Goal: Information Seeking & Learning: Understand process/instructions

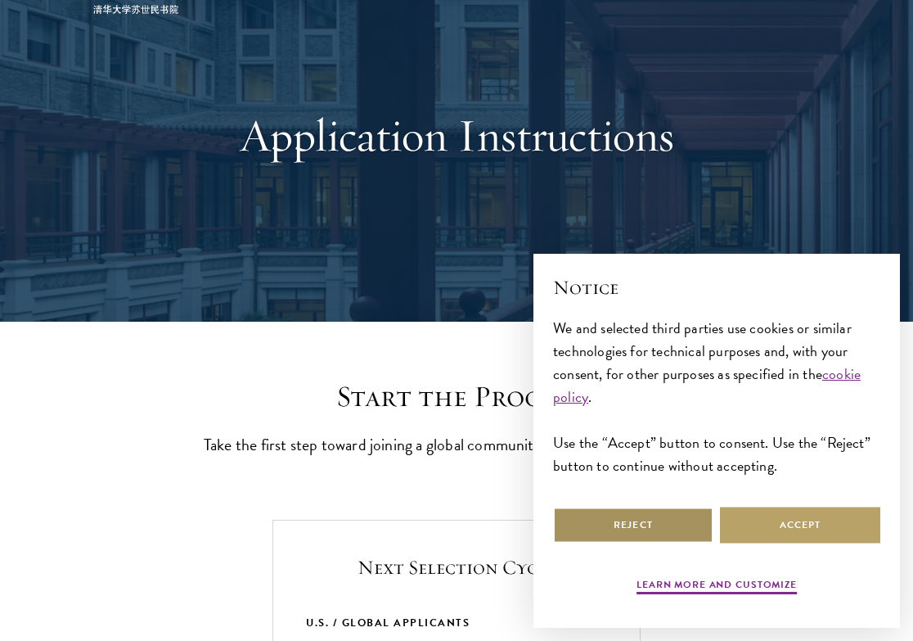
click at [613, 521] on button "Reject" at bounding box center [633, 524] width 160 height 37
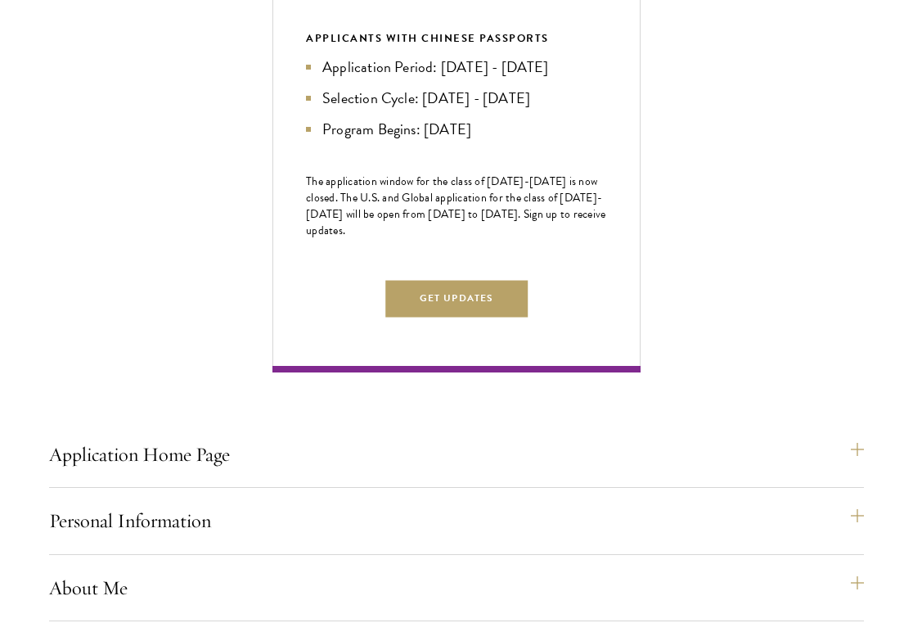
scroll to position [854, 0]
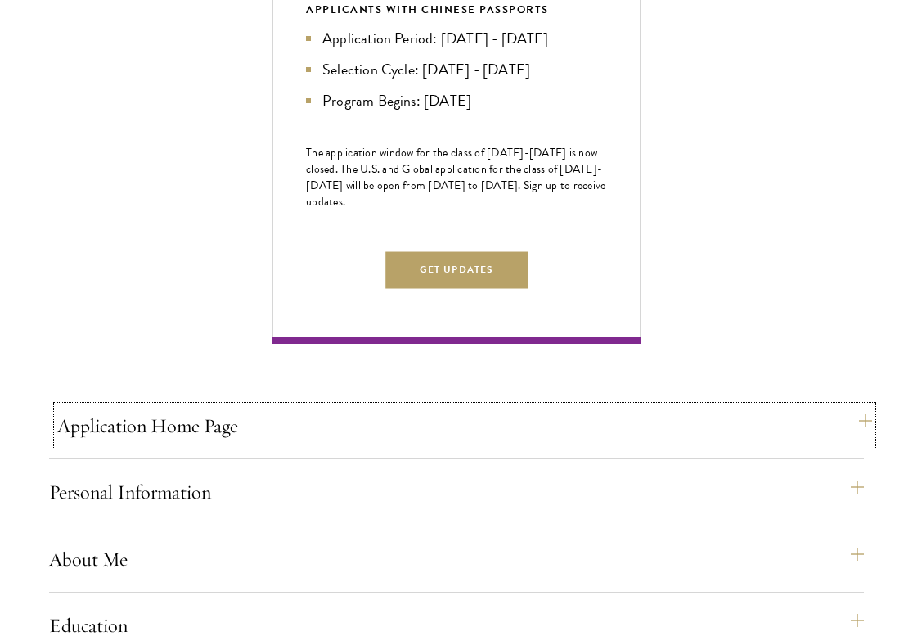
click at [443, 445] on button "Application Home Page" at bounding box center [464, 425] width 815 height 39
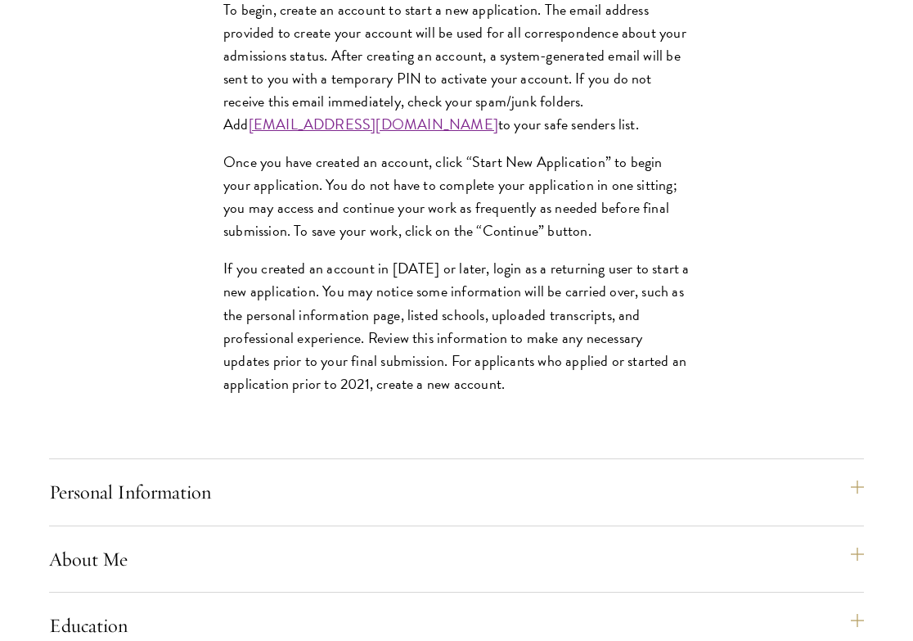
scroll to position [1468, 0]
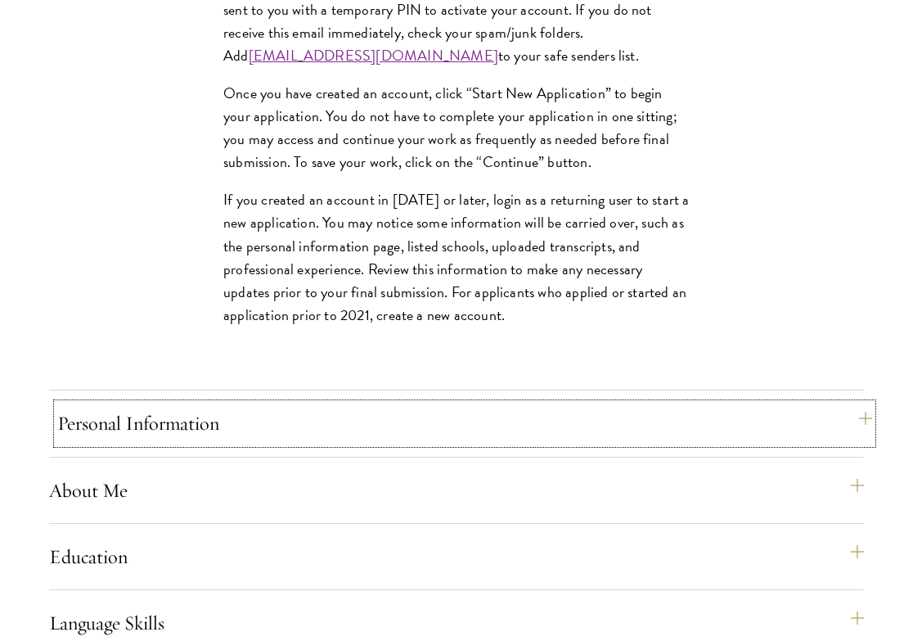
click at [273, 443] on button "Personal Information" at bounding box center [464, 422] width 815 height 39
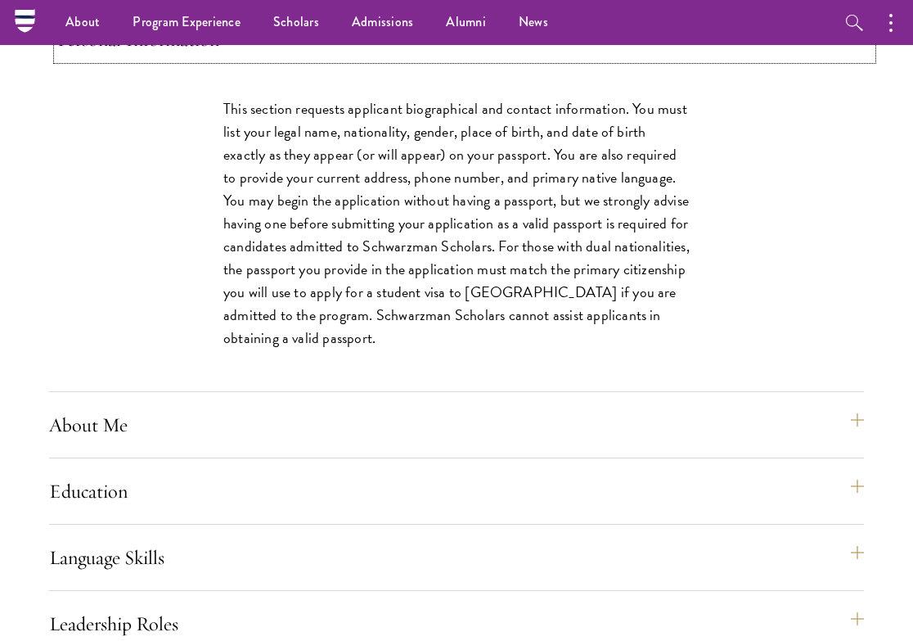
scroll to position [1306, 0]
click at [261, 428] on div "Application Home Page The online application form must be completed in English.…" at bounding box center [456, 637] width 815 height 1366
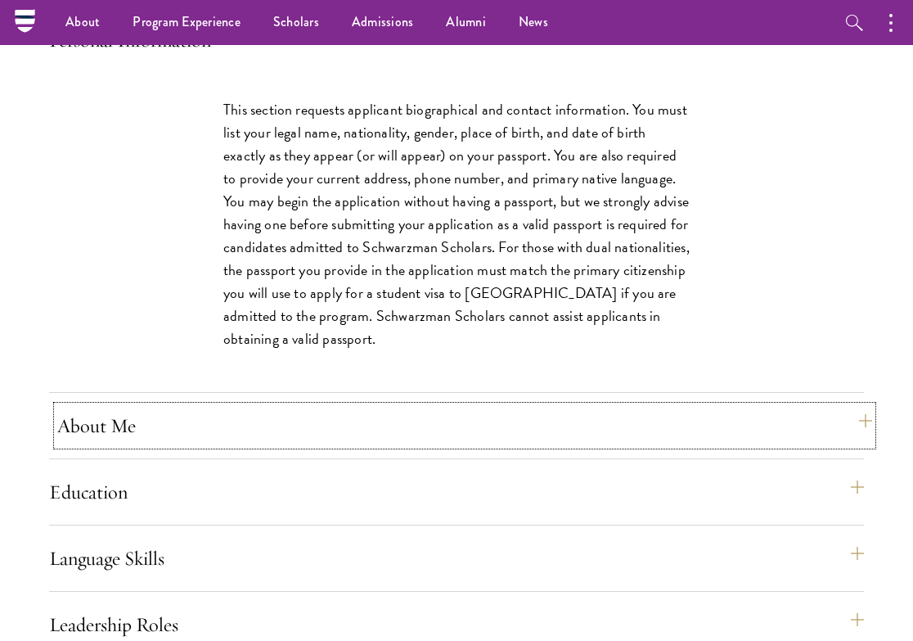
click at [254, 445] on button "About Me" at bounding box center [464, 425] width 815 height 39
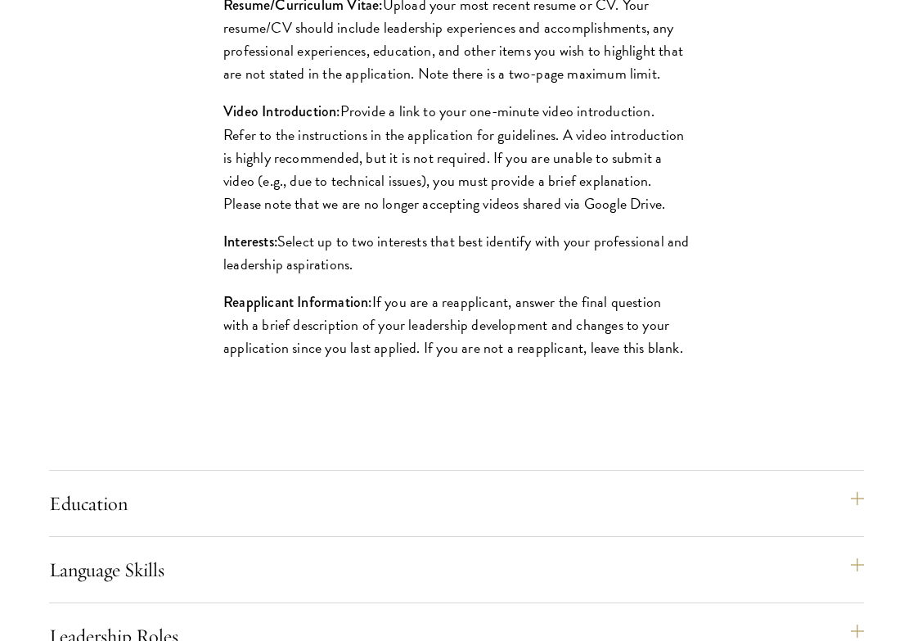
scroll to position [1662, 0]
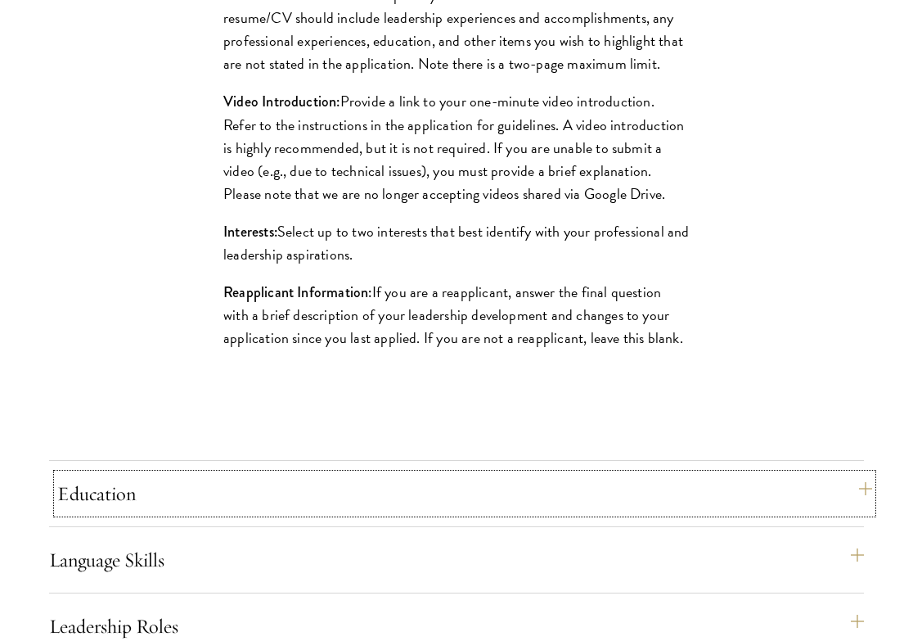
click at [245, 513] on button "Education" at bounding box center [464, 493] width 815 height 39
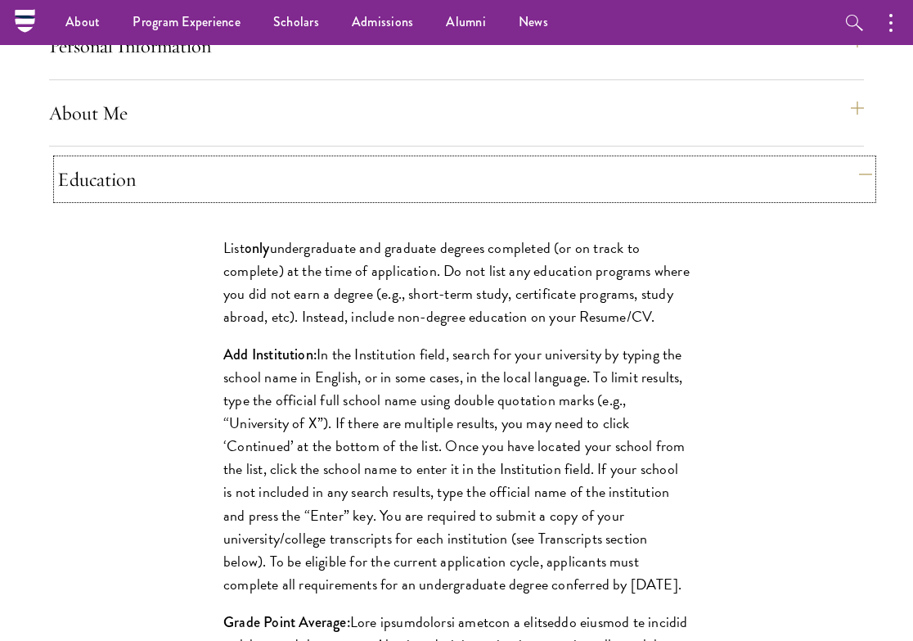
scroll to position [1294, 0]
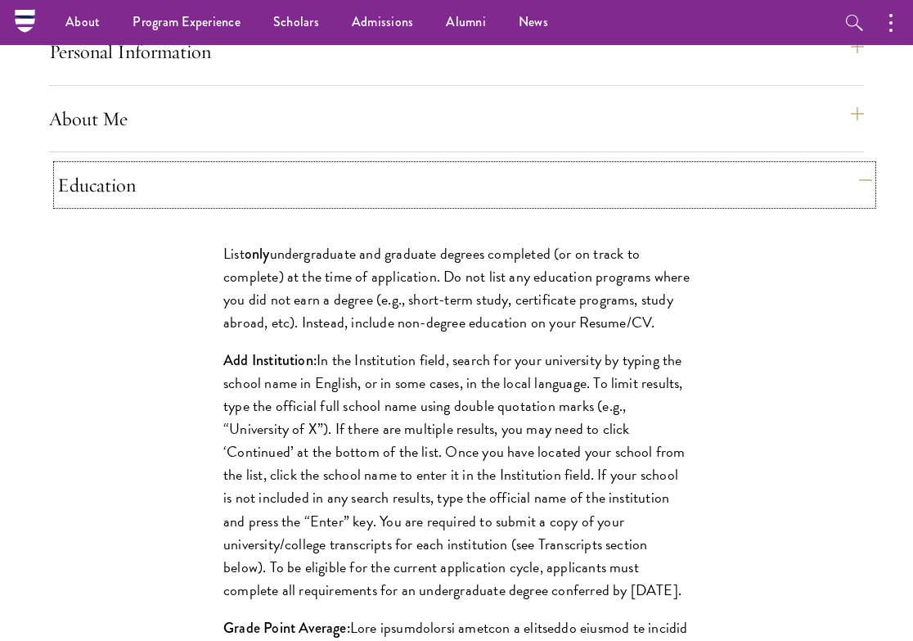
click at [304, 205] on button "Education" at bounding box center [464, 184] width 815 height 39
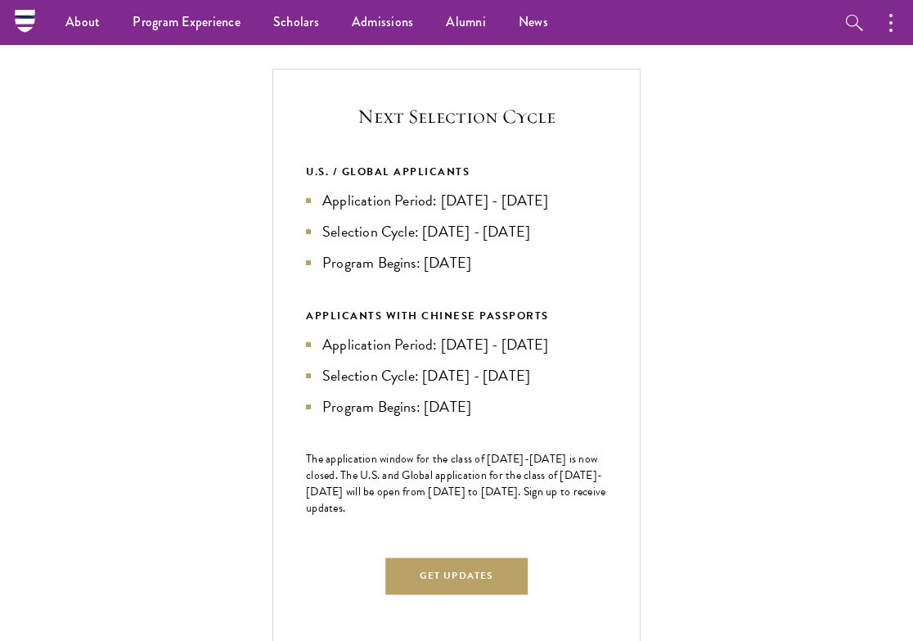
scroll to position [536, 0]
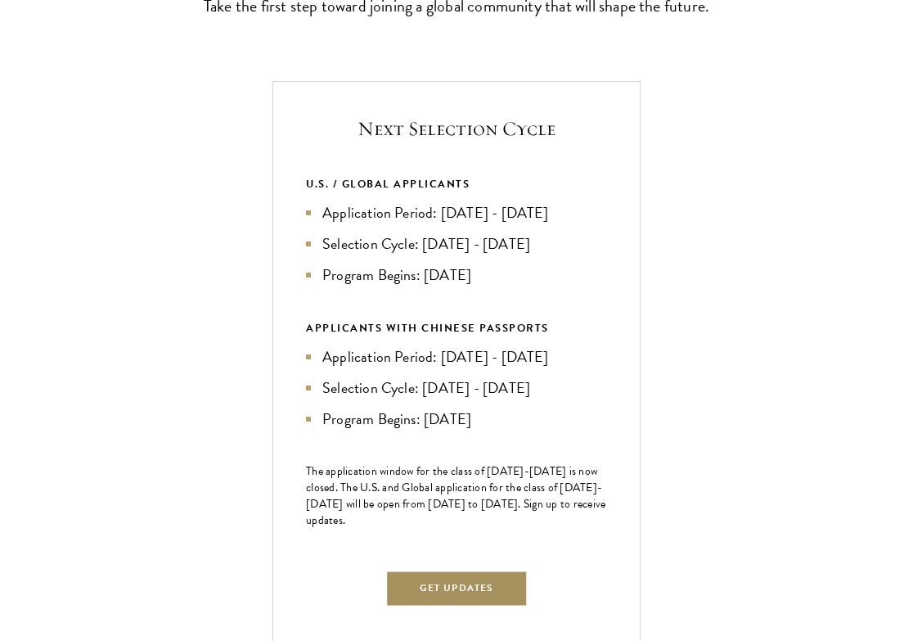
drag, startPoint x: 477, startPoint y: 605, endPoint x: 442, endPoint y: 501, distance: 110.5
click at [442, 501] on div "Next Selection Cycle U.S. / GLOBAL APPLICANTS Application Period: Apr 2026 - Se…" at bounding box center [456, 372] width 368 height 582
click at [442, 501] on span "The application window for the class of 2026-2027 is now closed. The U.S. and G…" at bounding box center [455, 495] width 299 height 66
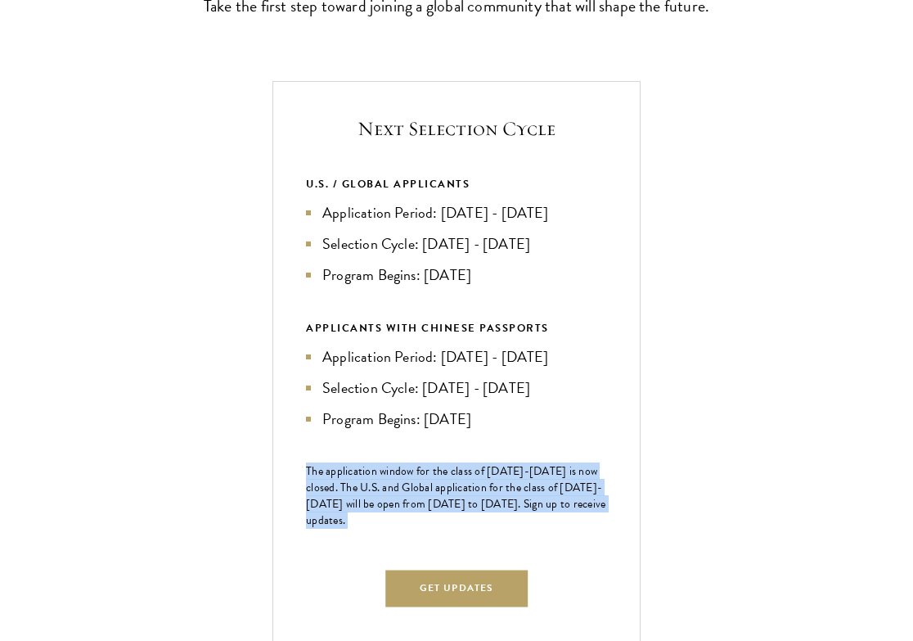
click at [442, 501] on span "The application window for the class of 2026-2027 is now closed. The U.S. and G…" at bounding box center [455, 495] width 299 height 66
click at [403, 519] on span "The application window for the class of 2026-2027 is now closed. The U.S. and G…" at bounding box center [455, 495] width 299 height 66
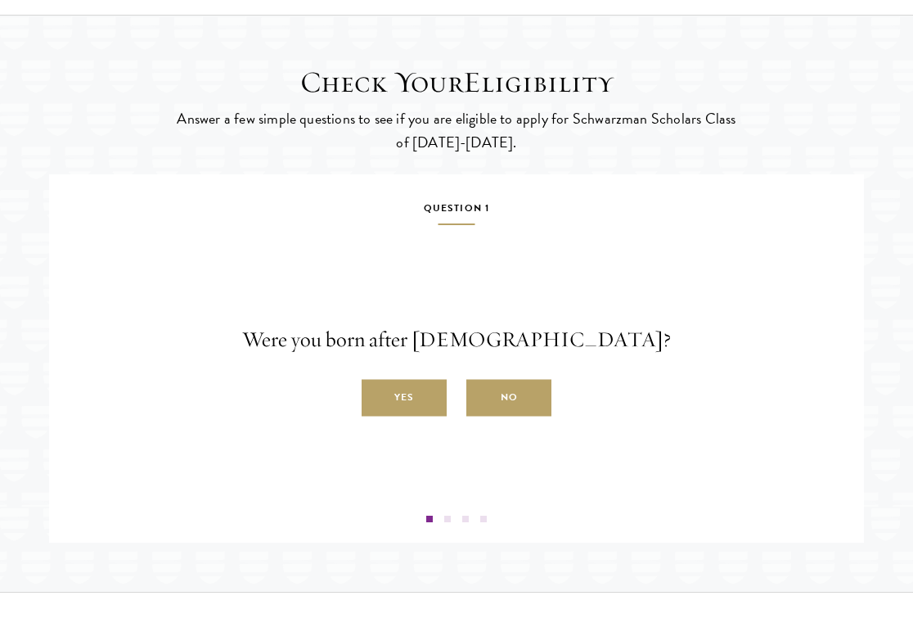
scroll to position [2363, 0]
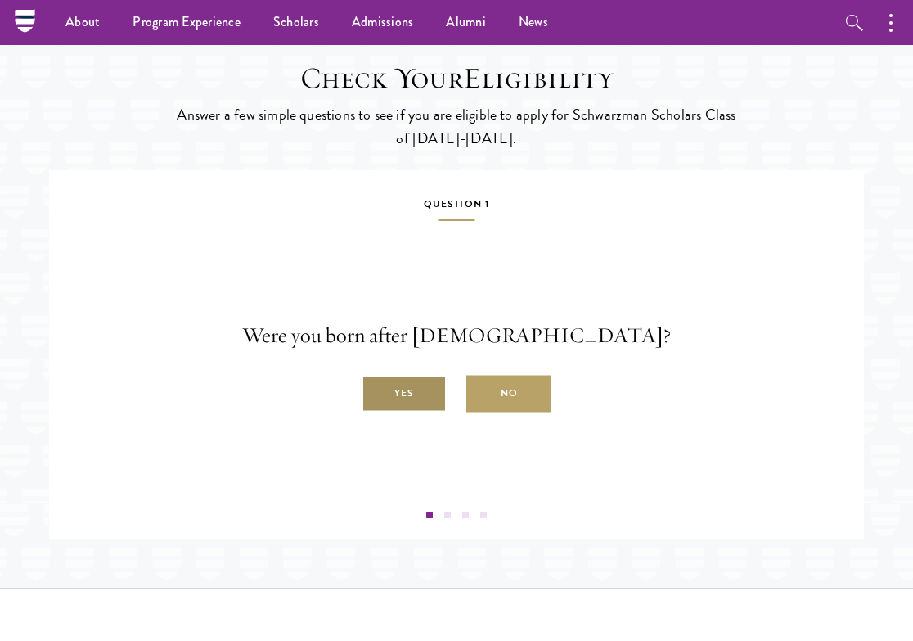
click at [413, 410] on label "Yes" at bounding box center [404, 393] width 85 height 37
click at [376, 392] on input "Yes" at bounding box center [369, 384] width 15 height 15
click at [406, 411] on label "Yes" at bounding box center [404, 393] width 85 height 37
click at [376, 392] on input "Yes" at bounding box center [369, 384] width 15 height 15
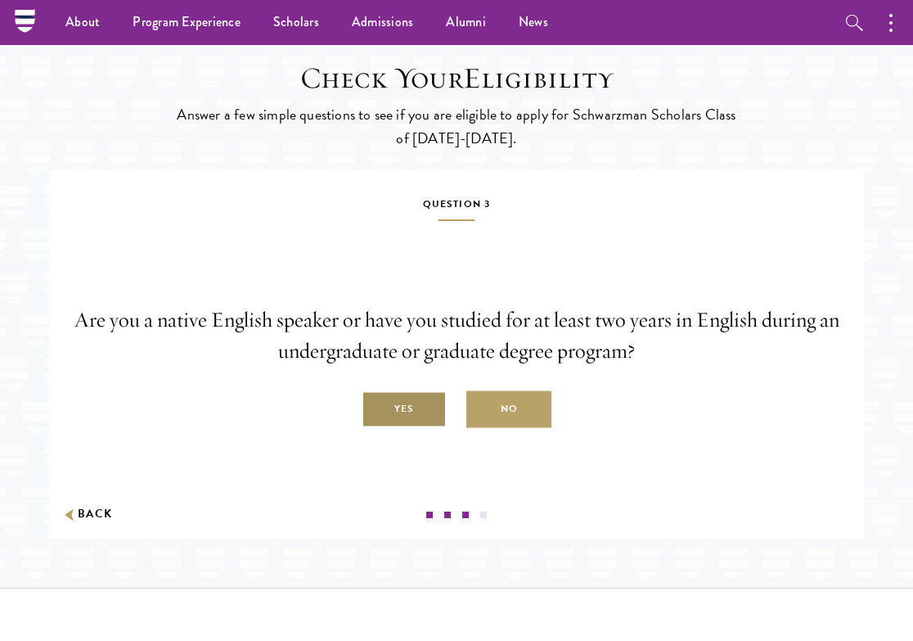
click at [420, 428] on label "Yes" at bounding box center [404, 409] width 85 height 37
click at [376, 407] on input "Yes" at bounding box center [369, 400] width 15 height 15
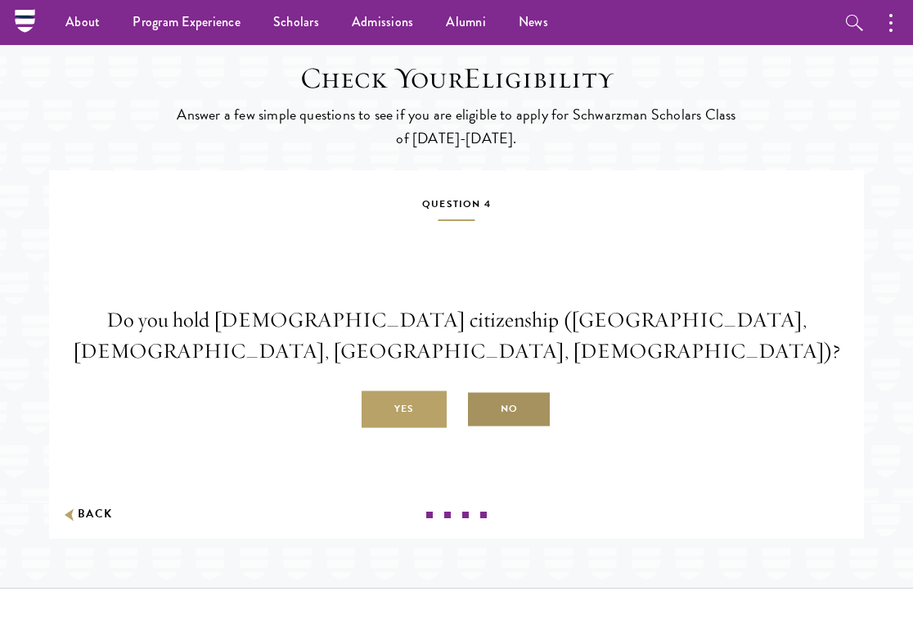
click at [491, 428] on label "No" at bounding box center [508, 409] width 85 height 37
click at [481, 407] on input "No" at bounding box center [473, 400] width 15 height 15
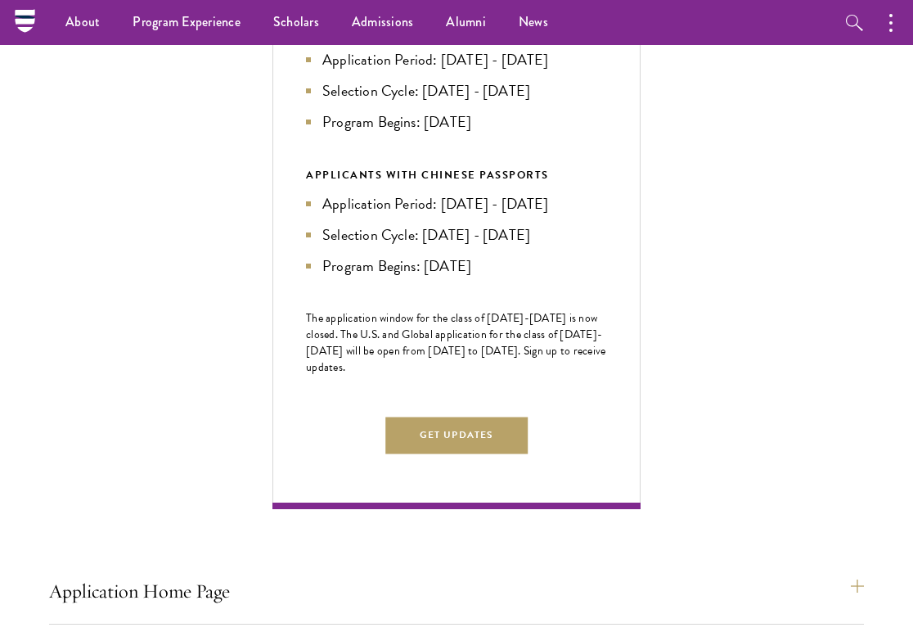
scroll to position [0, 0]
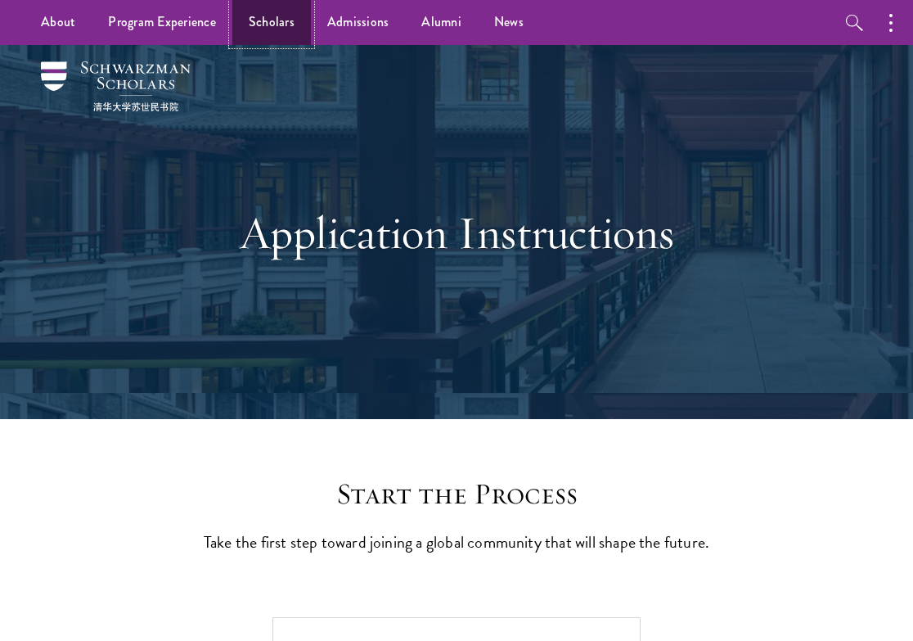
click at [252, 19] on link "Scholars" at bounding box center [271, 22] width 79 height 45
